Goal: Information Seeking & Learning: Learn about a topic

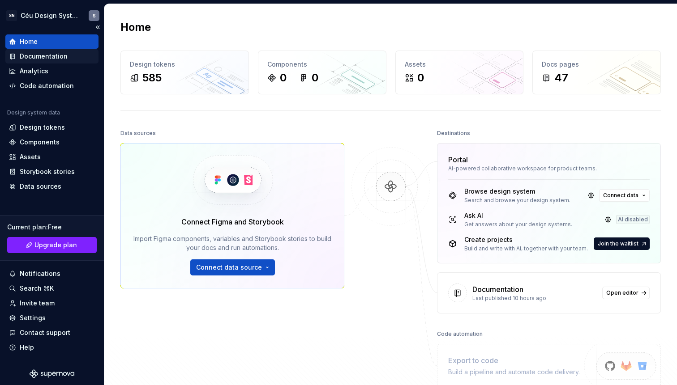
click at [56, 56] on div "Documentation" at bounding box center [44, 56] width 48 height 9
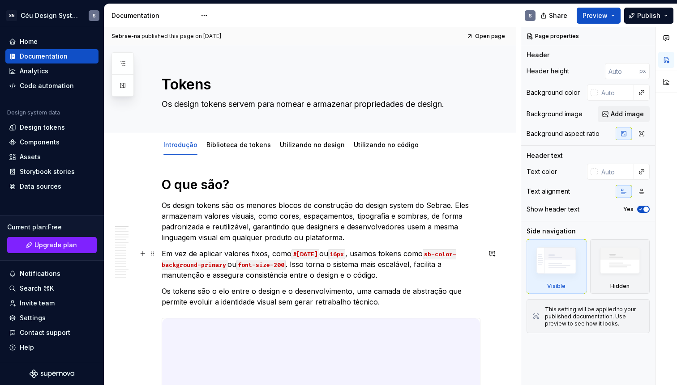
type textarea "*"
click at [439, 254] on code "sb-color-background-primary" at bounding box center [309, 259] width 294 height 21
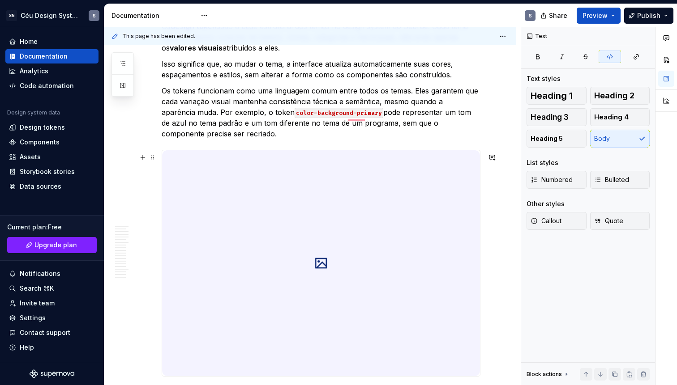
scroll to position [582, 0]
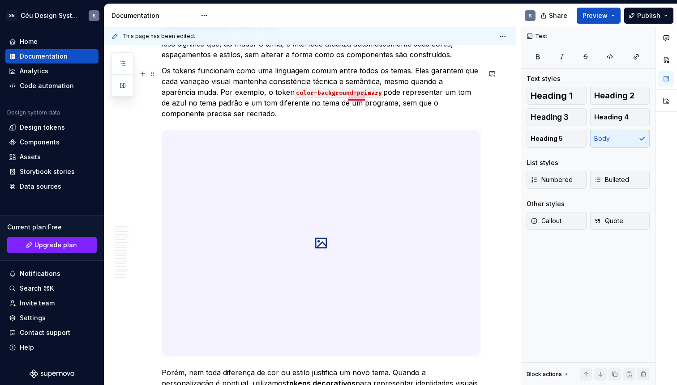
click at [360, 93] on p "Os tokens funcionam como uma linguagem comum entre todos os temas. Eles garante…" at bounding box center [321, 92] width 319 height 54
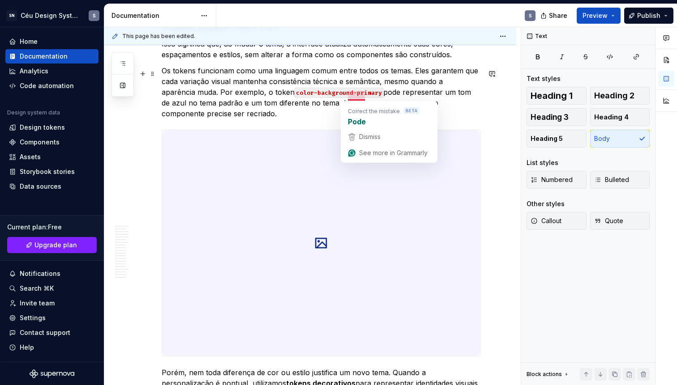
click at [312, 111] on p "Os tokens funcionam como uma linguagem comum entre todos os temas. Eles garante…" at bounding box center [321, 92] width 319 height 54
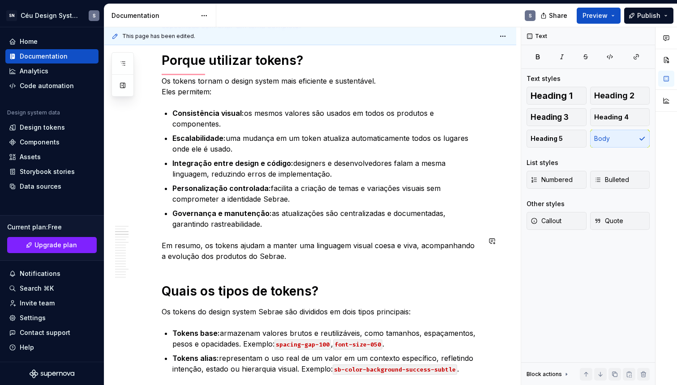
scroll to position [1246, 0]
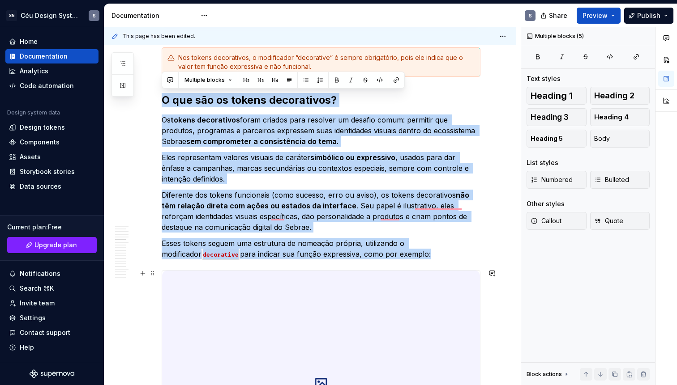
drag, startPoint x: 162, startPoint y: 98, endPoint x: 375, endPoint y: 291, distance: 288.0
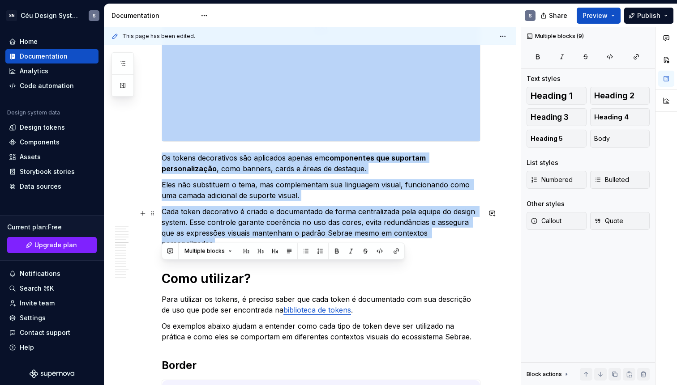
click at [475, 237] on p "Cada token decorativo é criado e documentado de forma centralizada pela equipe …" at bounding box center [321, 227] width 319 height 43
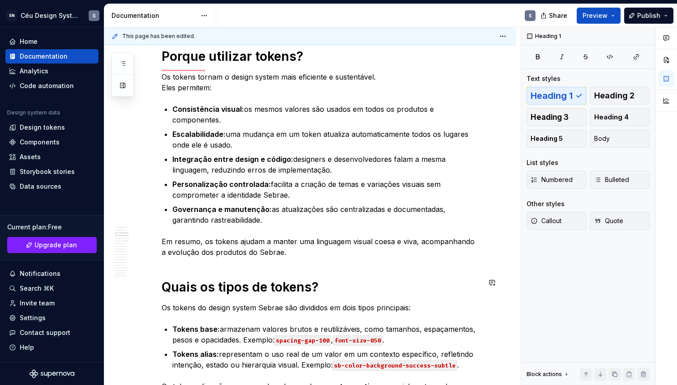
click at [326, 251] on p "Em resumo, os tokens ajudam a manter uma linguagem visual coesa e viva, acompan…" at bounding box center [321, 246] width 319 height 21
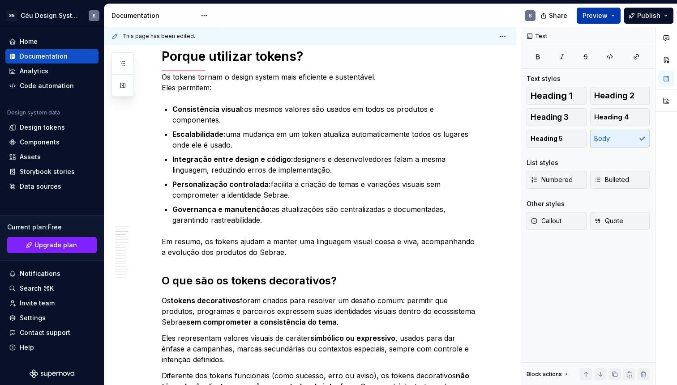
click at [610, 15] on button "Preview" at bounding box center [598, 16] width 44 height 16
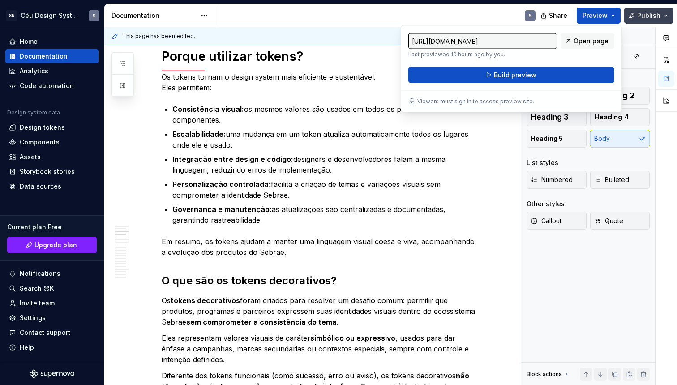
click at [651, 23] on button "Publish" at bounding box center [648, 16] width 49 height 16
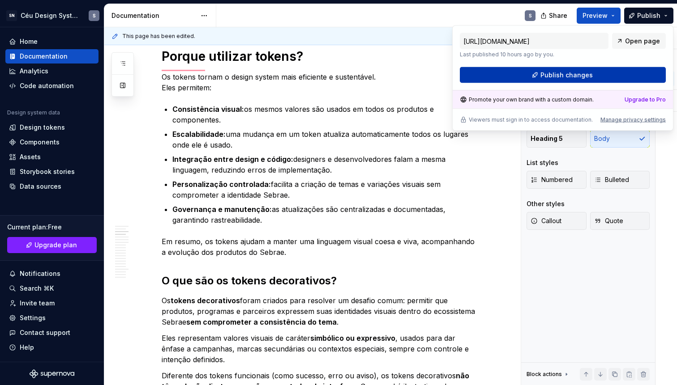
click at [620, 68] on button "Publish changes" at bounding box center [563, 75] width 206 height 16
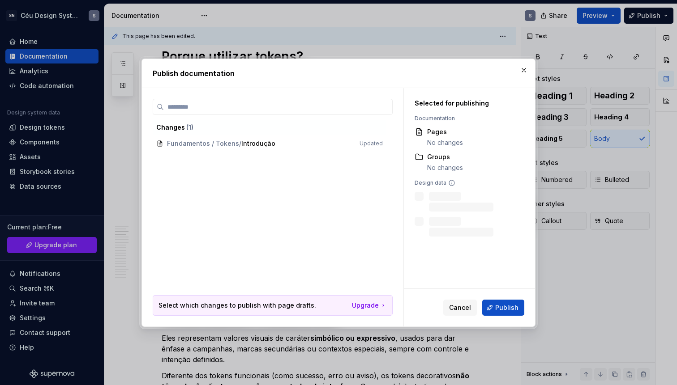
click at [493, 320] on div "Cancel Publish" at bounding box center [469, 308] width 131 height 38
click at [498, 312] on button "Publish" at bounding box center [503, 308] width 42 height 16
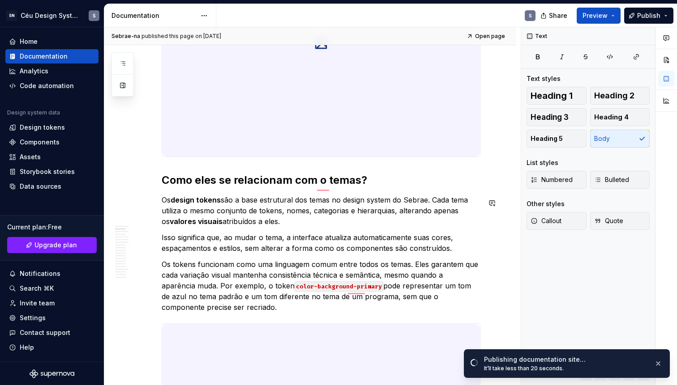
click at [185, 203] on strong "design tokens" at bounding box center [196, 200] width 50 height 9
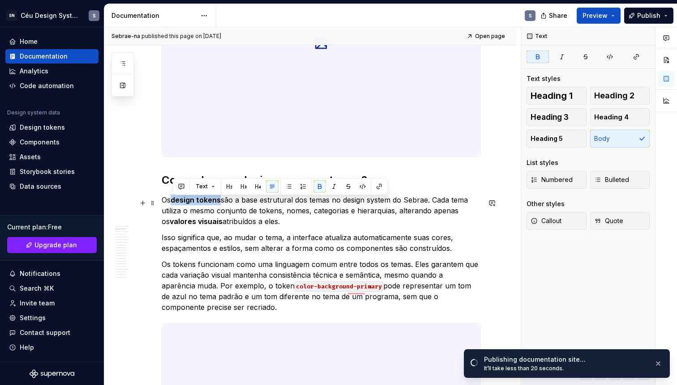
click at [219, 204] on strong "design tokens" at bounding box center [196, 200] width 50 height 9
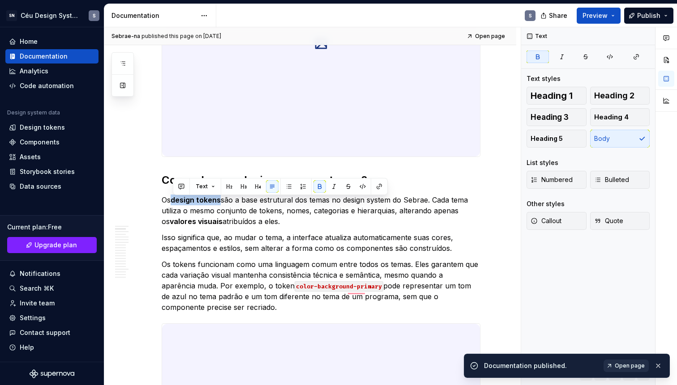
click at [634, 363] on span "Open page" at bounding box center [629, 365] width 30 height 7
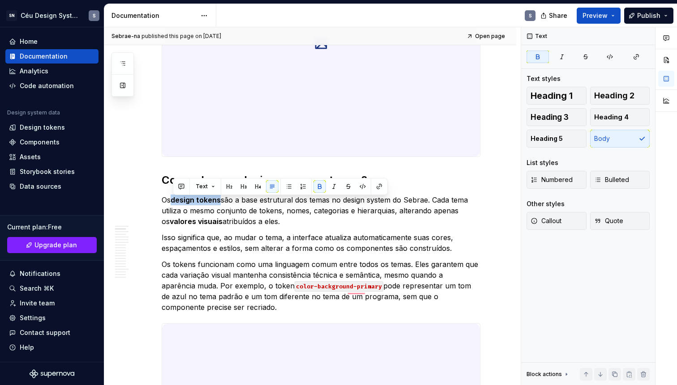
type textarea "*"
